Goal: Task Accomplishment & Management: Use online tool/utility

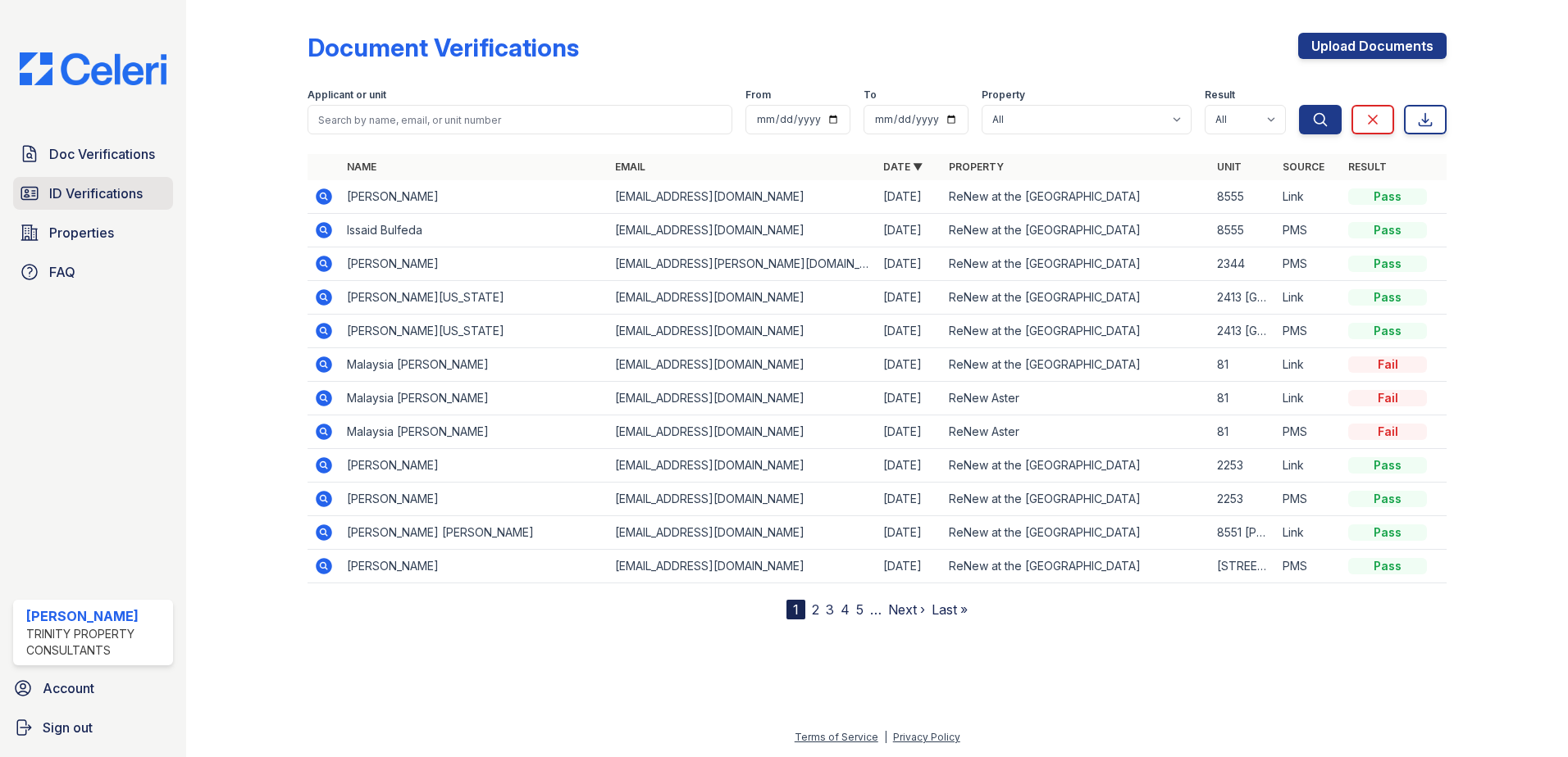
click at [98, 202] on span "ID Verifications" at bounding box center [96, 193] width 94 height 20
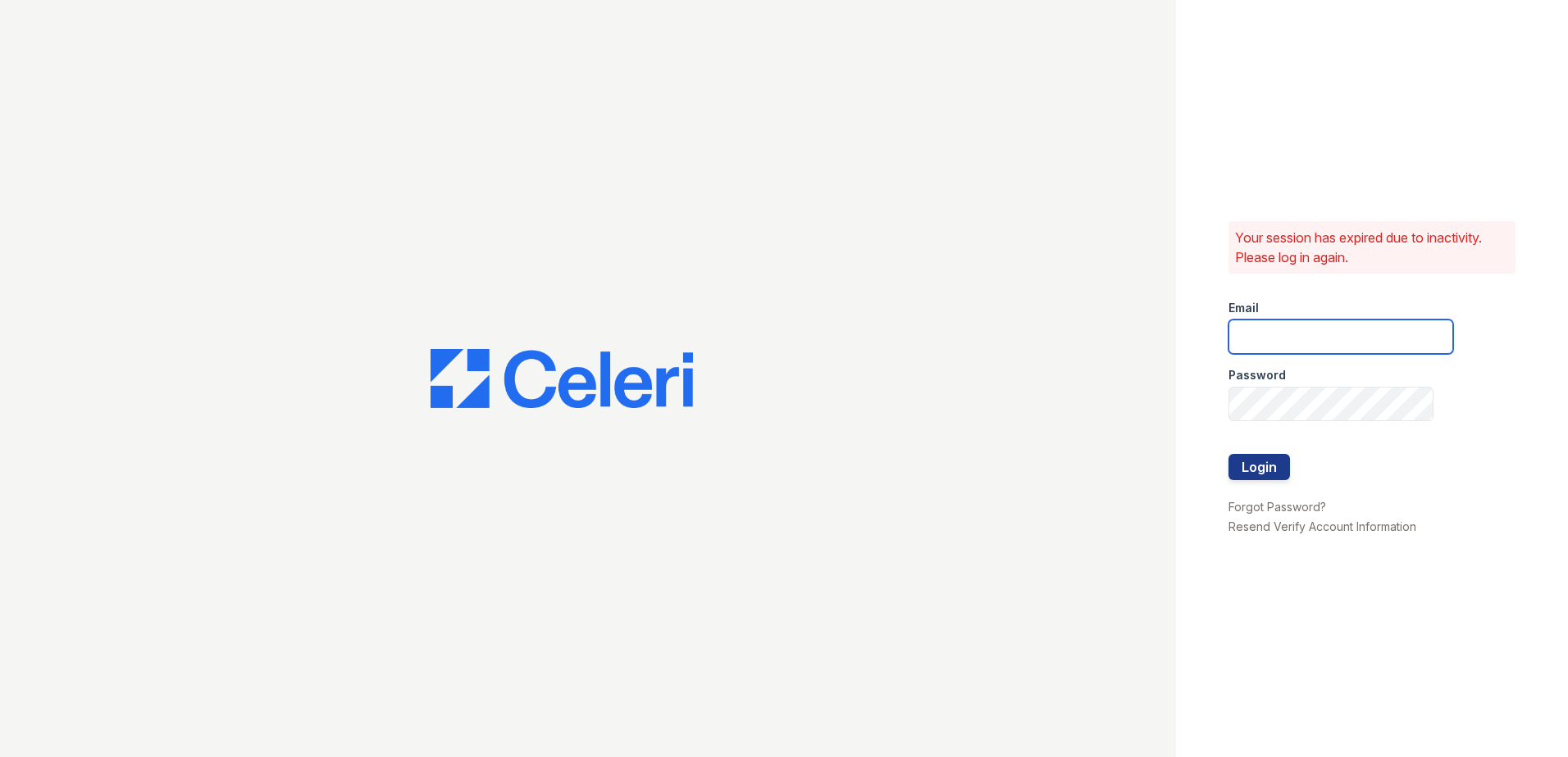
type input "[EMAIL_ADDRESS][DOMAIN_NAME]"
click at [1265, 463] on button "Login" at bounding box center [1259, 467] width 62 height 26
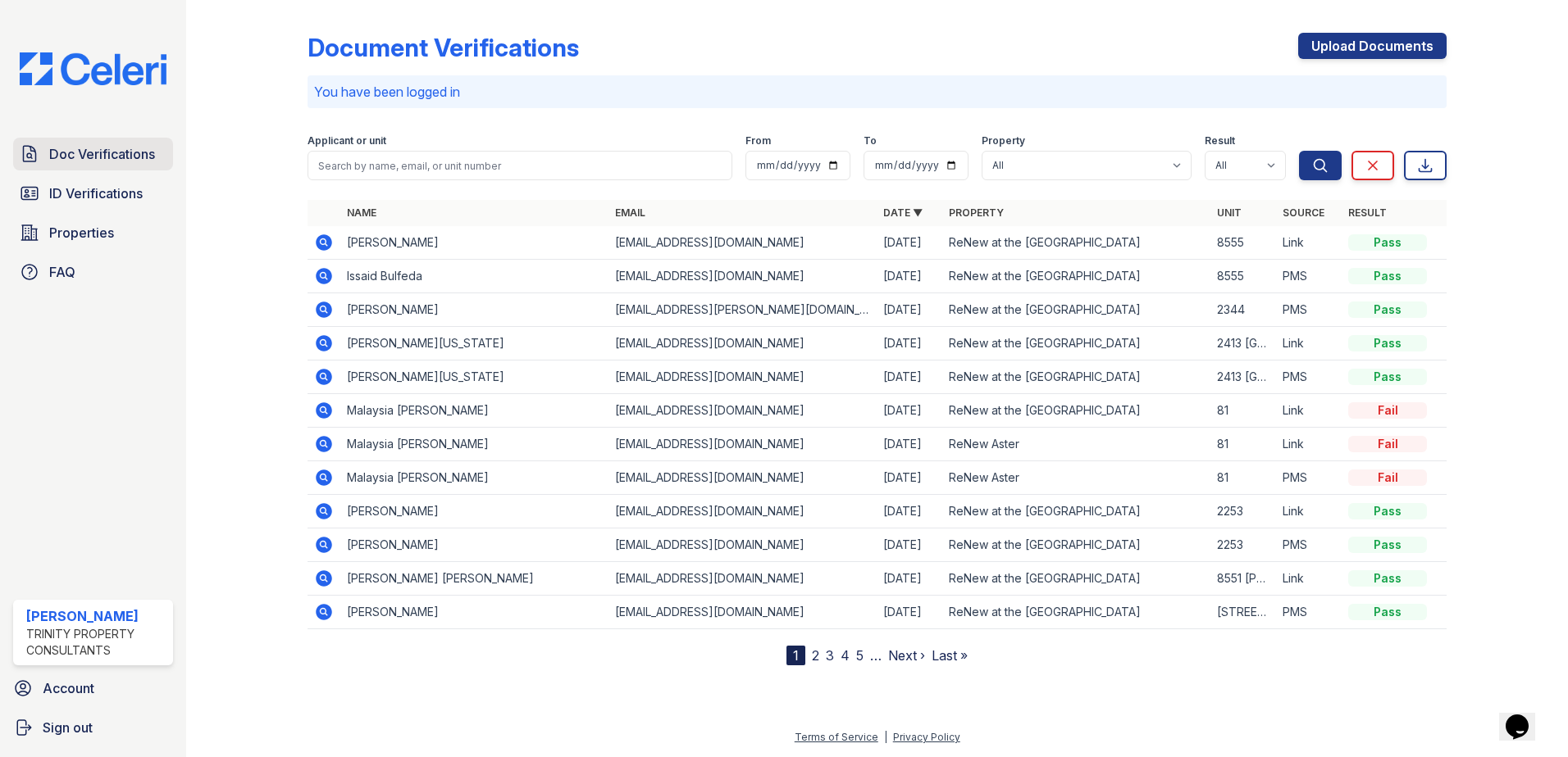
click at [95, 166] on link "Doc Verifications" at bounding box center [93, 154] width 160 height 33
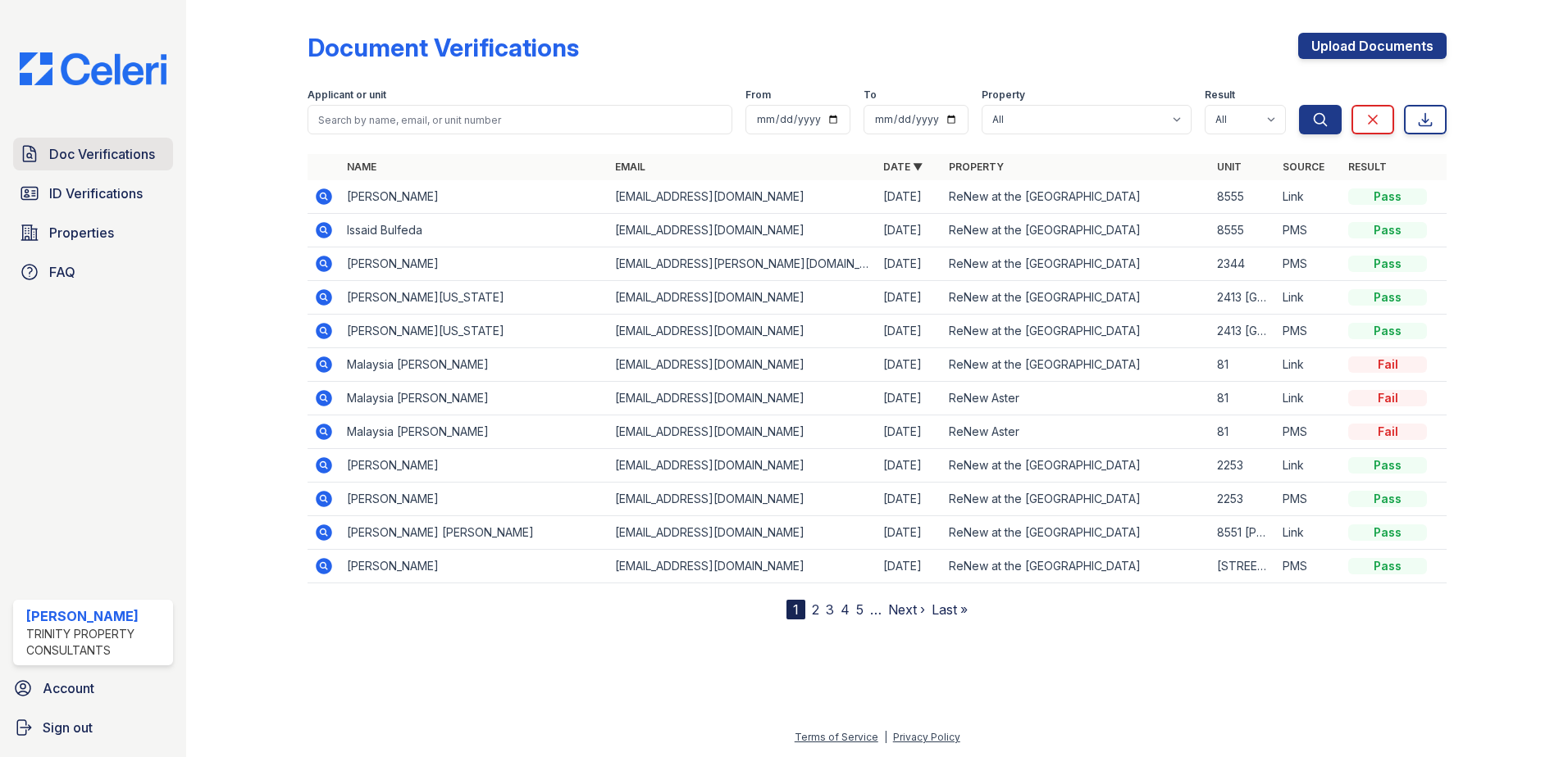
click at [123, 164] on span "Doc Verifications" at bounding box center [102, 153] width 106 height 20
click at [92, 205] on link "ID Verifications" at bounding box center [93, 193] width 160 height 33
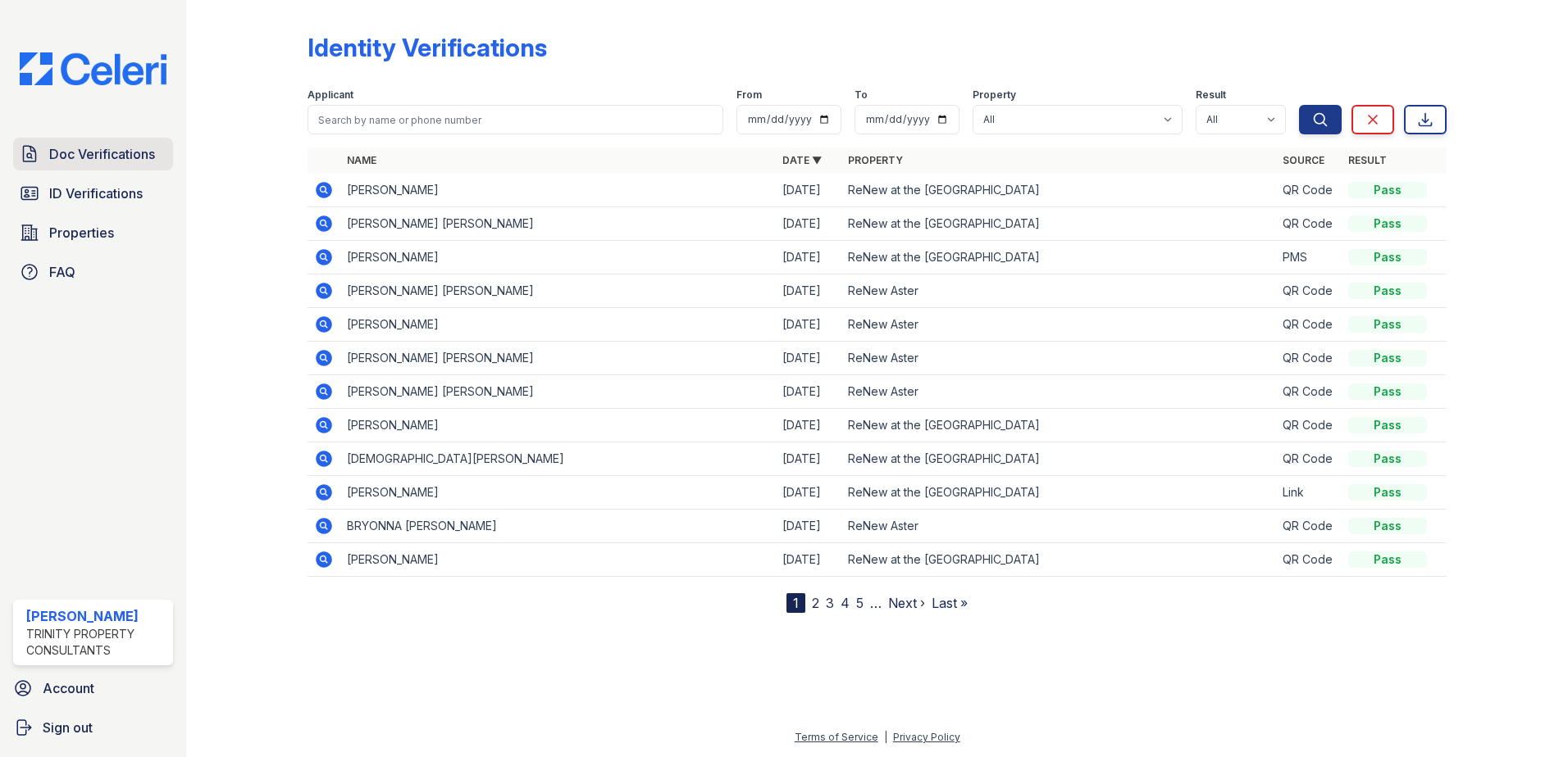
click at [102, 163] on span "Doc Verifications" at bounding box center [102, 153] width 106 height 20
